Goal: Find specific page/section

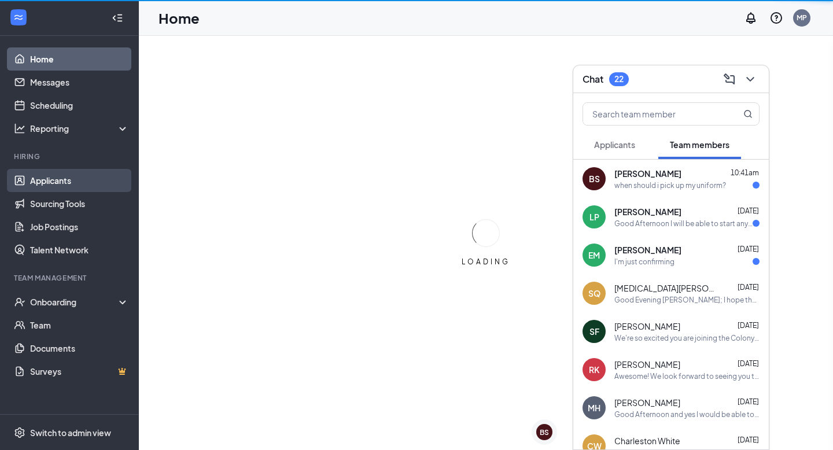
click at [54, 186] on link "Applicants" at bounding box center [79, 180] width 99 height 23
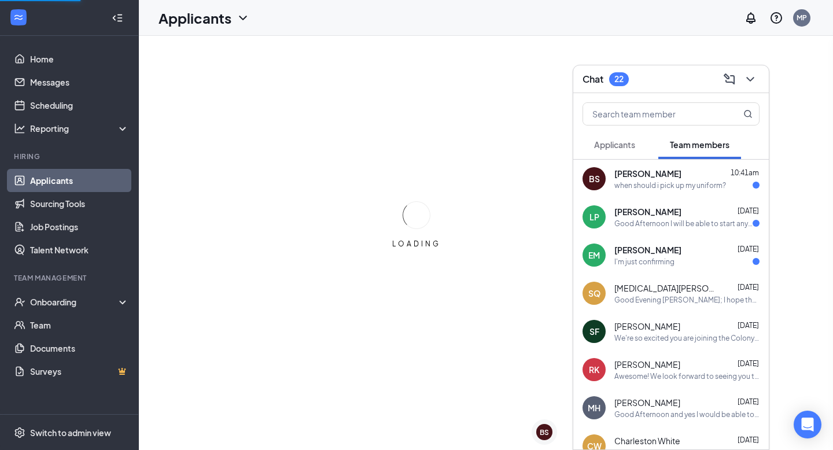
click at [746, 77] on icon "ChevronDown" at bounding box center [751, 79] width 14 height 14
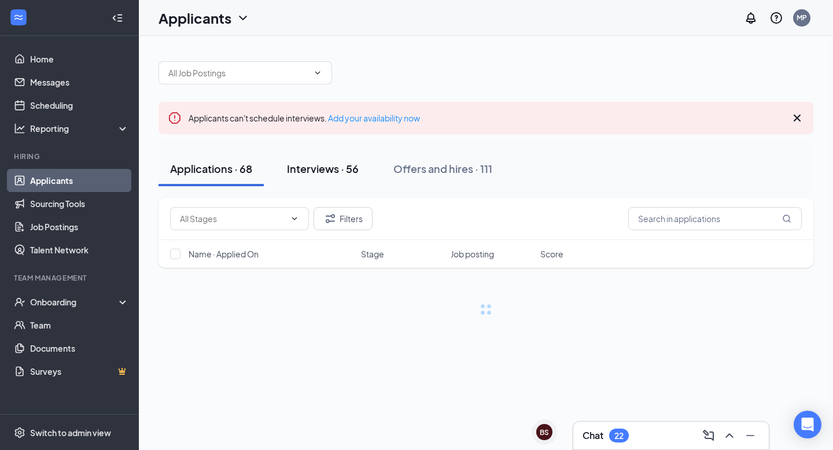
click at [345, 171] on div "Interviews · 56" at bounding box center [323, 168] width 72 height 14
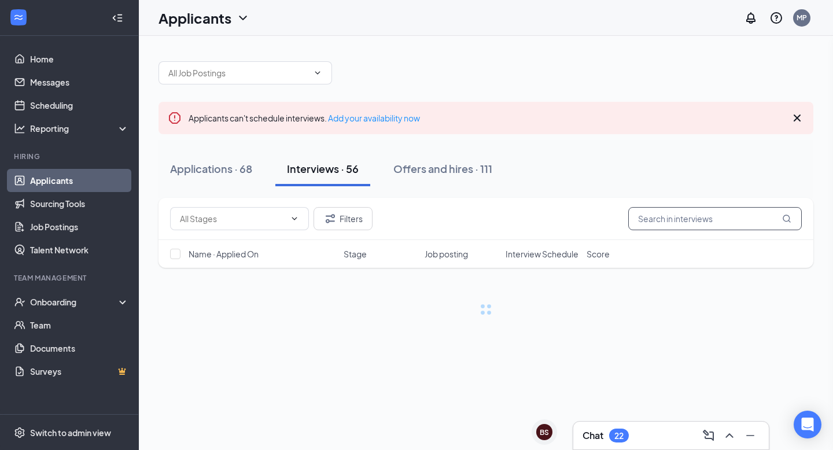
click at [652, 219] on input "text" at bounding box center [716, 218] width 174 height 23
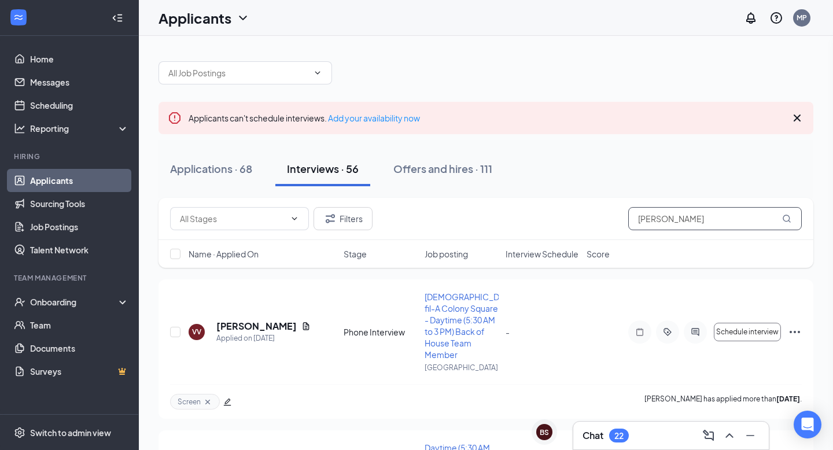
type input "[PERSON_NAME]"
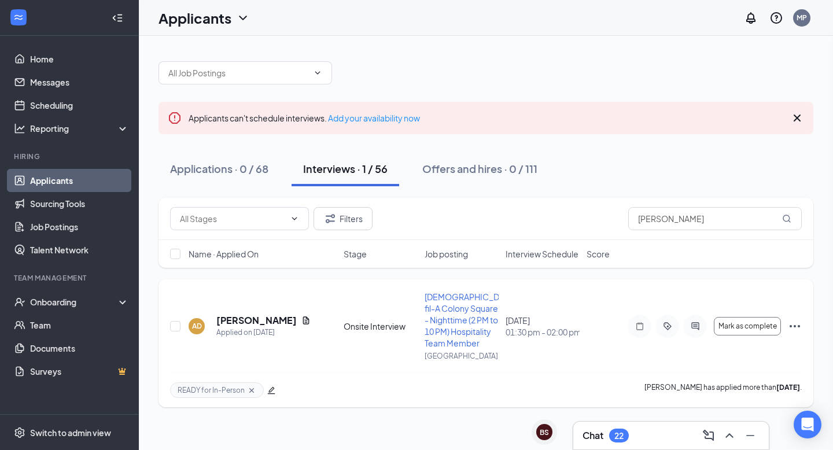
click at [245, 320] on h5 "[PERSON_NAME]" at bounding box center [256, 320] width 80 height 13
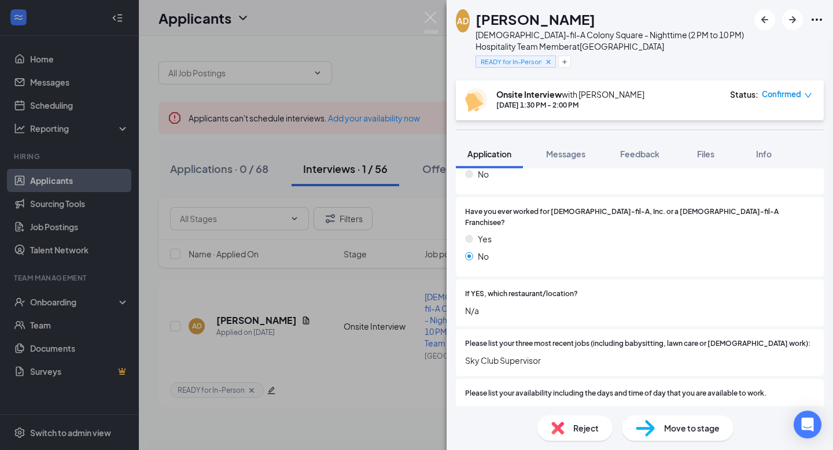
scroll to position [521, 0]
